Goal: Information Seeking & Learning: Learn about a topic

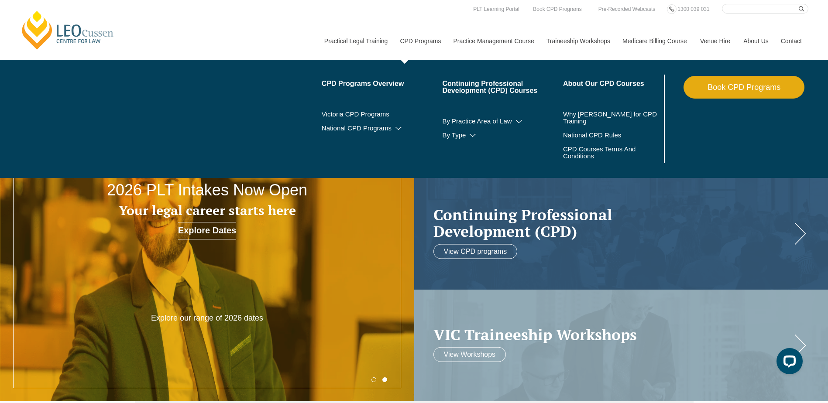
click at [406, 41] on link "CPD Programs" at bounding box center [419, 41] width 53 height 38
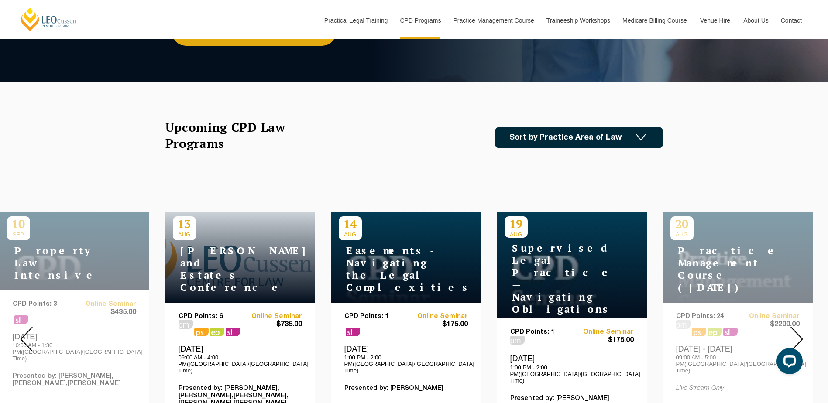
scroll to position [218, 0]
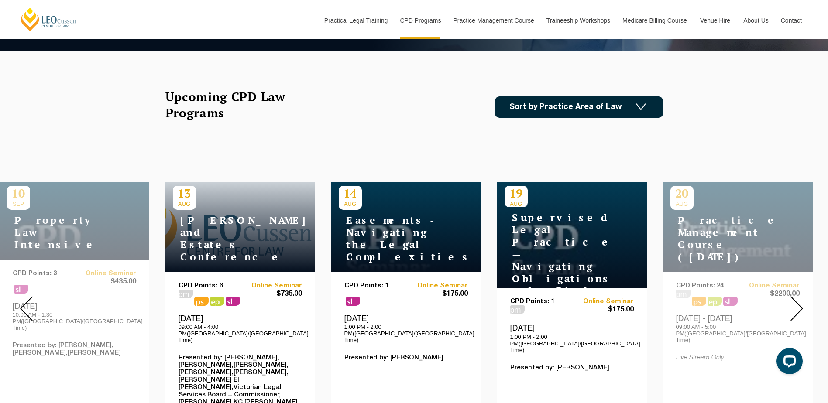
click at [48, 223] on div at bounding box center [26, 309] width 52 height 328
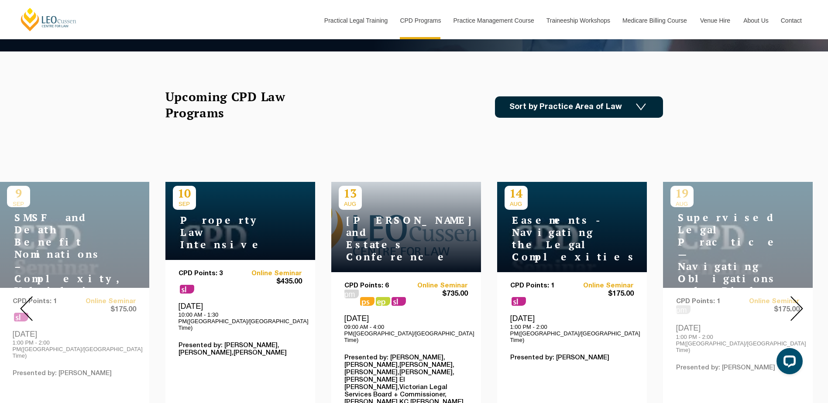
click at [215, 234] on h4 "Property Law Intensive" at bounding box center [227, 232] width 109 height 37
click at [214, 234] on h4 "Property Law Intensive" at bounding box center [227, 232] width 109 height 37
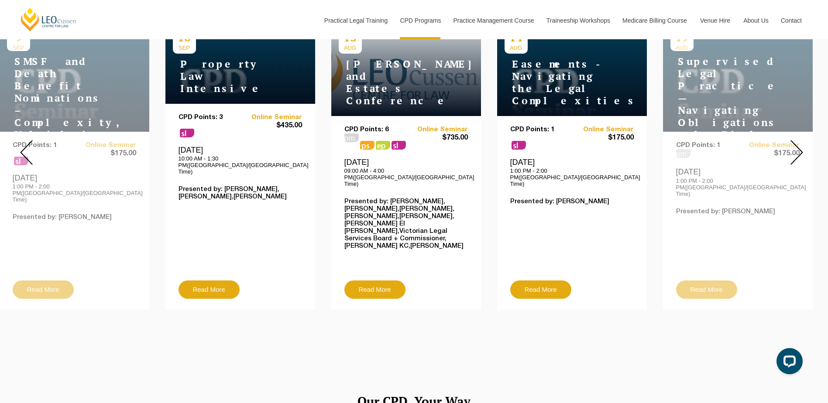
scroll to position [393, 0]
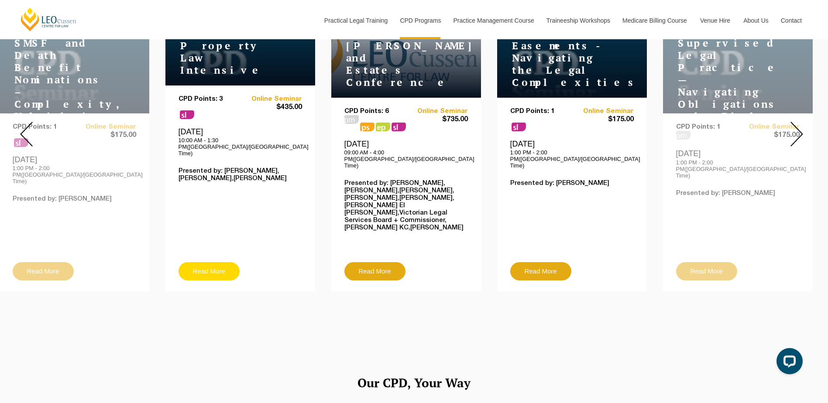
click at [218, 262] on link "Read More" at bounding box center [209, 271] width 61 height 18
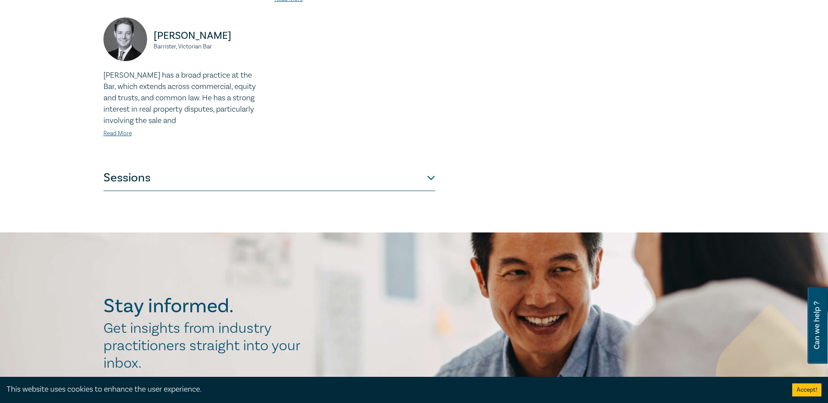
scroll to position [393, 0]
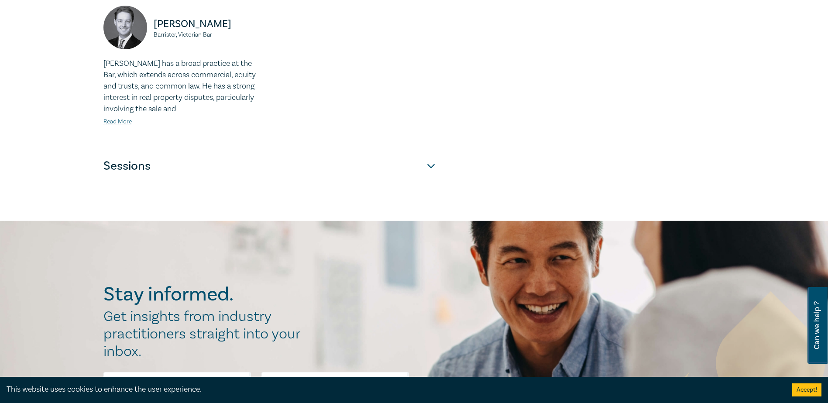
click at [427, 172] on button "Sessions" at bounding box center [269, 166] width 332 height 26
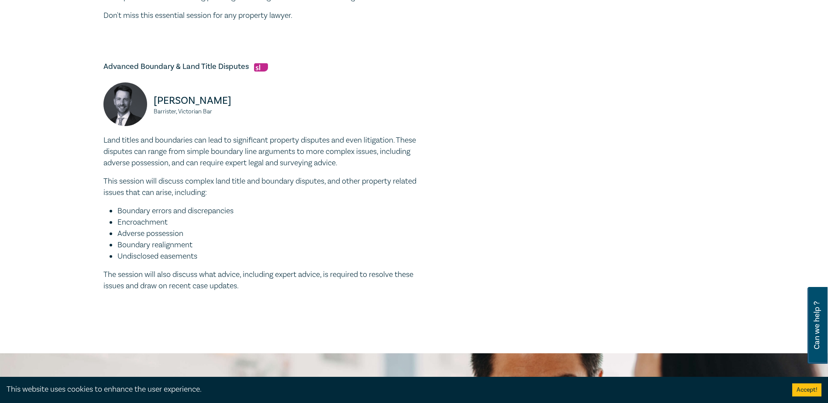
scroll to position [480, 0]
